Goal: Information Seeking & Learning: Learn about a topic

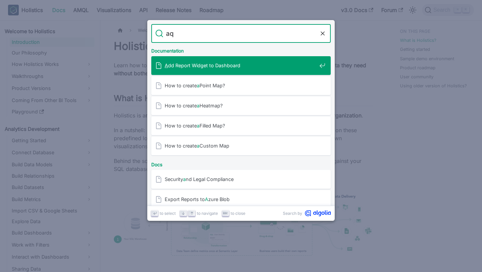
type input "aql"
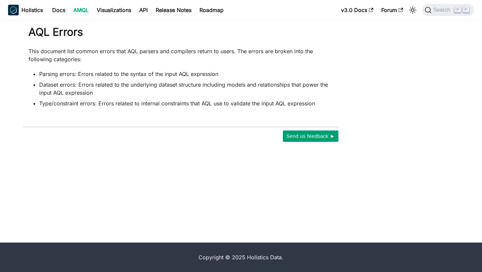
click at [86, 7] on link "AMQL" at bounding box center [80, 10] width 23 height 11
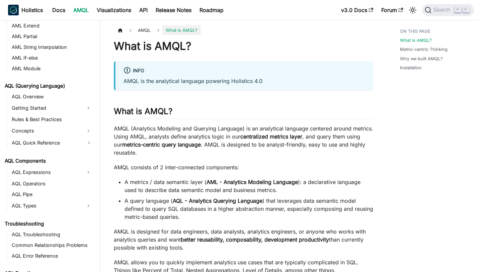
scroll to position [129, 0]
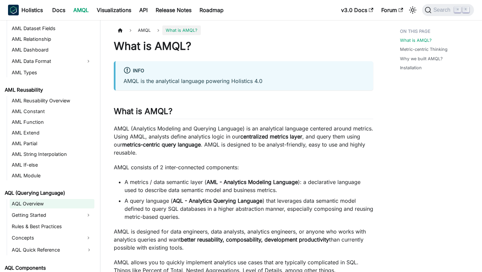
click at [54, 199] on link "AQL Overview" at bounding box center [52, 203] width 85 height 9
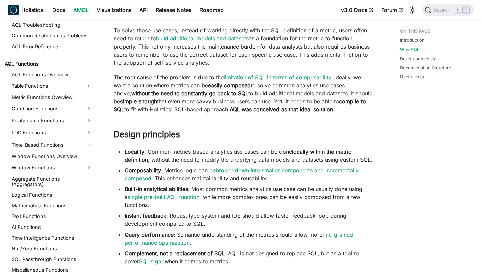
scroll to position [272, 0]
